Goal: Transaction & Acquisition: Download file/media

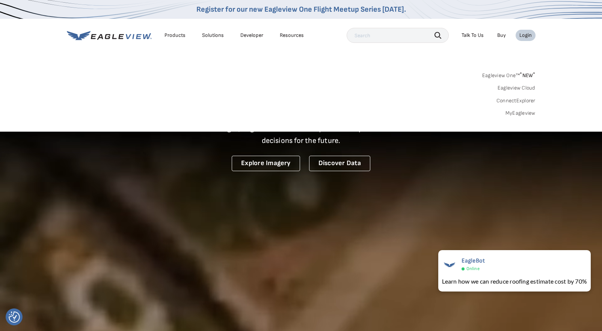
click at [521, 113] on link "MyEagleview" at bounding box center [521, 113] width 30 height 7
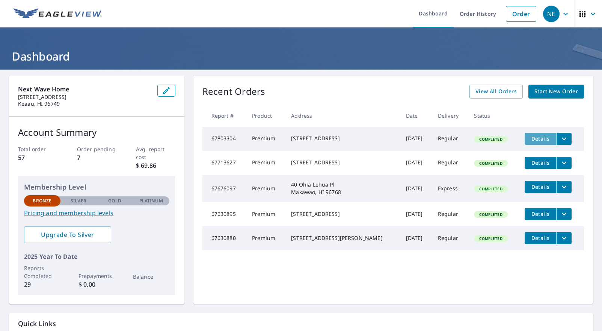
click at [542, 138] on span "Details" at bounding box center [540, 138] width 23 height 7
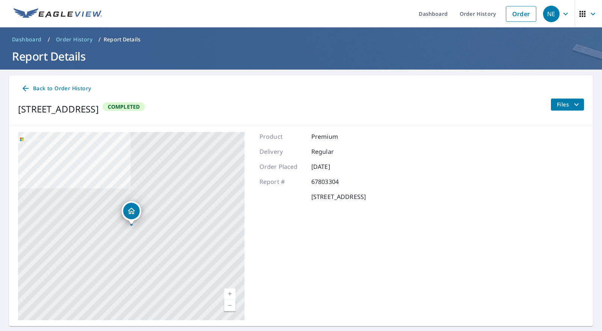
click at [563, 107] on span "Files" at bounding box center [569, 104] width 24 height 9
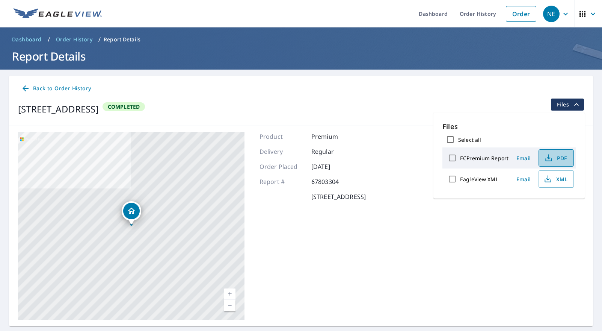
click at [553, 159] on span "PDF" at bounding box center [556, 157] width 24 height 9
